Goal: Task Accomplishment & Management: Complete application form

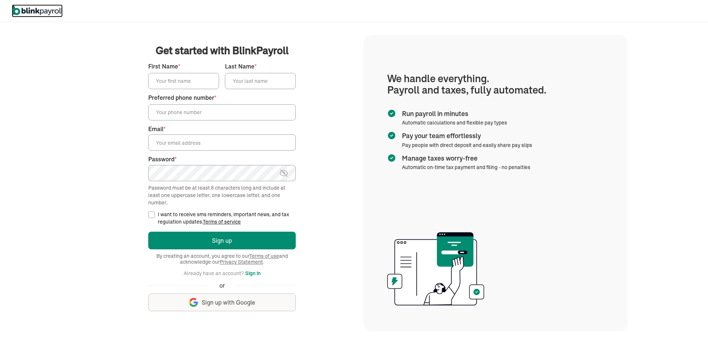
click at [51, 9] on img at bounding box center [37, 9] width 51 height 11
